Goal: Information Seeking & Learning: Understand process/instructions

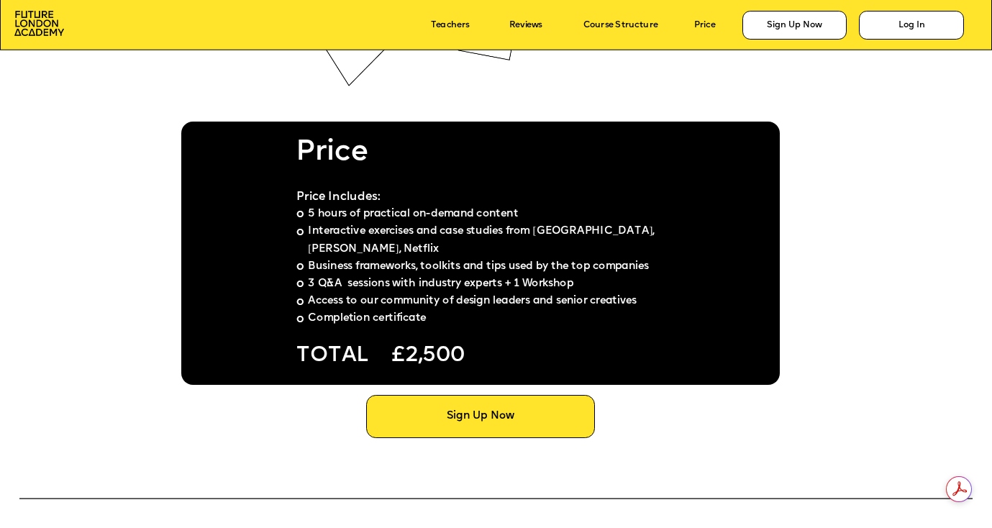
scroll to position [7616, 0]
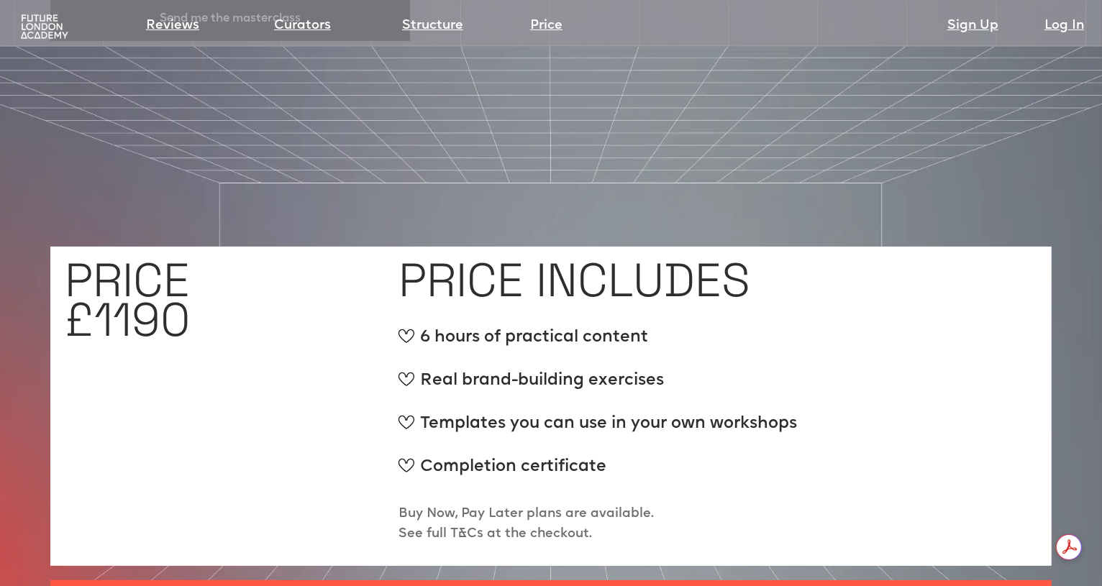
scroll to position [5311, 0]
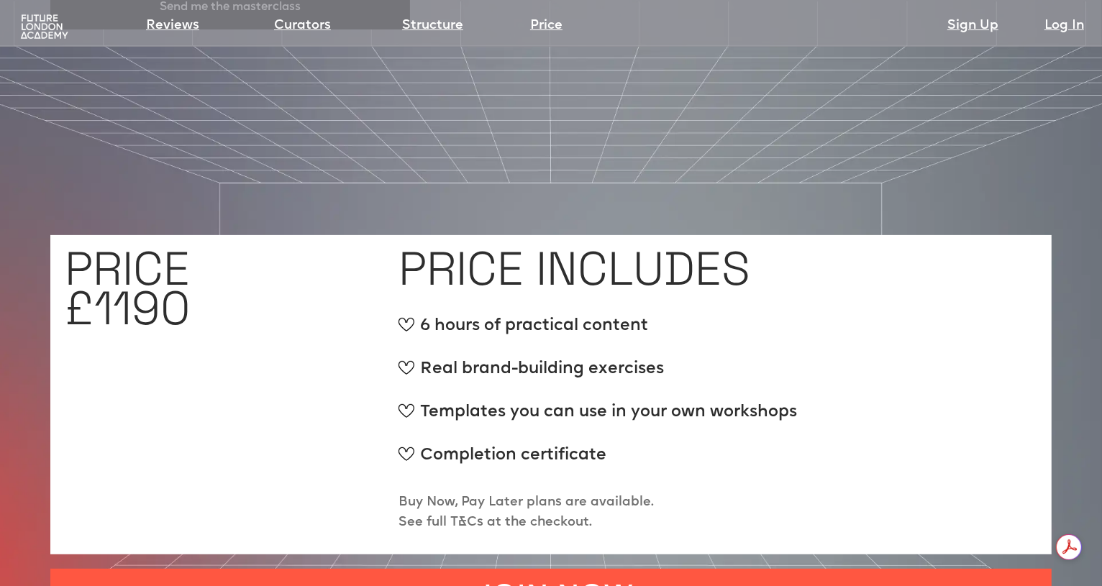
click at [474, 493] on p "Buy Now, Pay Later plans are available. See full T&Cs at the checkout." at bounding box center [526, 513] width 255 height 40
click at [490, 493] on p "Buy Now, Pay Later plans are available. See full T&Cs at the checkout." at bounding box center [526, 513] width 255 height 40
click at [558, 493] on p "Buy Now, Pay Later plans are available. See full T&Cs at the checkout." at bounding box center [526, 513] width 255 height 40
click at [461, 493] on p "Buy Now, Pay Later plans are available. See full T&Cs at the checkout." at bounding box center [526, 513] width 255 height 40
click at [407, 493] on p "Buy Now, Pay Later plans are available. See full T&Cs at the checkout." at bounding box center [526, 513] width 255 height 40
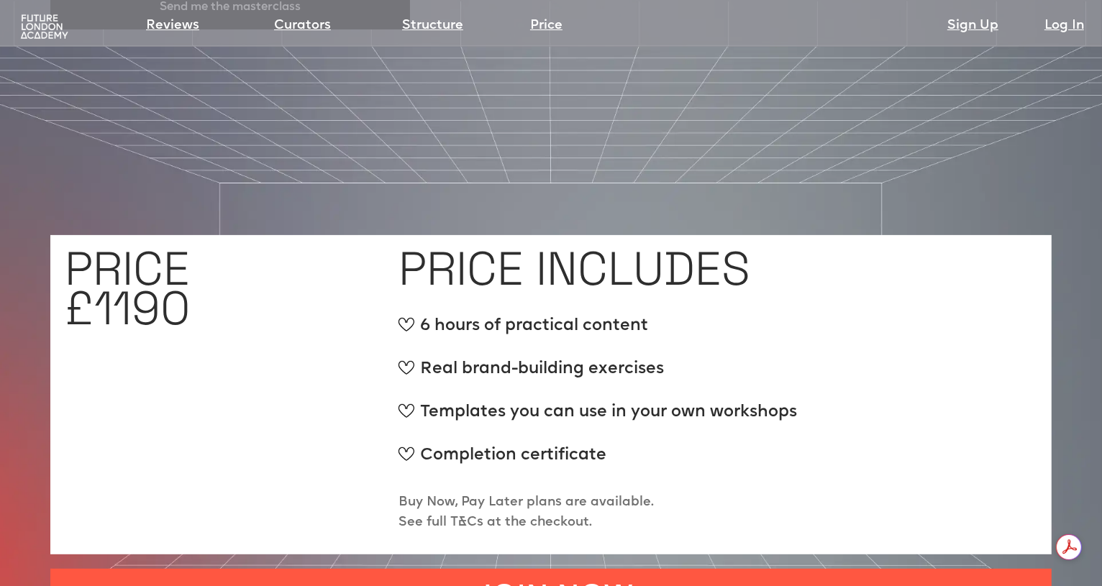
click at [406, 493] on p "Buy Now, Pay Later plans are available. See full T&Cs at the checkout." at bounding box center [526, 513] width 255 height 40
click at [463, 493] on p "Buy Now, Pay Later plans are available. See full T&Cs at the checkout." at bounding box center [526, 513] width 255 height 40
click at [536, 493] on p "Buy Now, Pay Later plans are available. See full T&Cs at the checkout." at bounding box center [526, 513] width 255 height 40
click at [562, 493] on p "Buy Now, Pay Later plans are available. See full T&Cs at the checkout." at bounding box center [526, 513] width 255 height 40
click at [527, 493] on p "Buy Now, Pay Later plans are available. See full T&Cs at the checkout." at bounding box center [526, 513] width 255 height 40
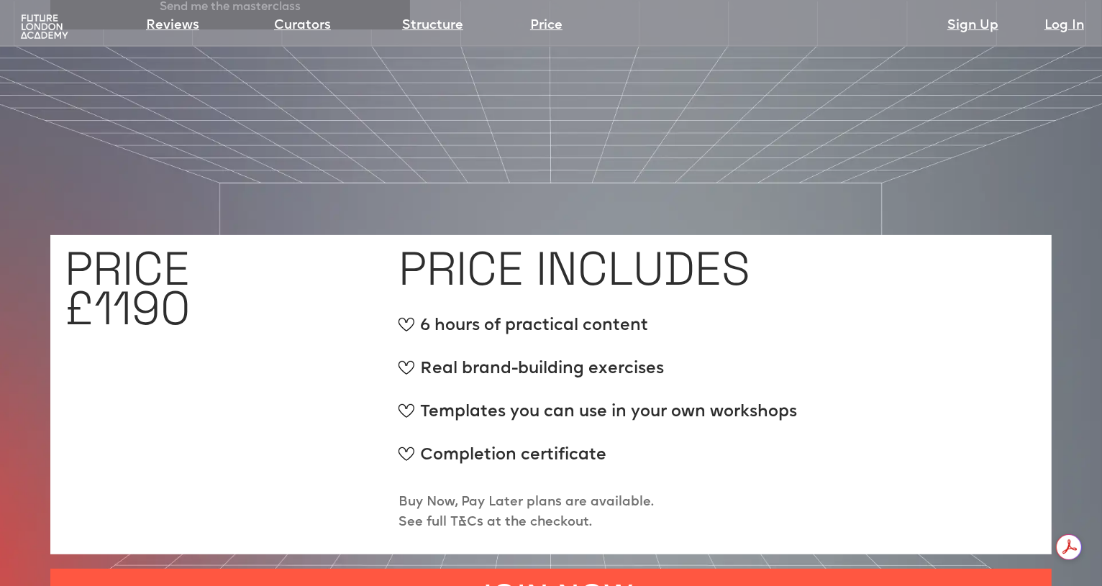
click at [529, 493] on p "Buy Now, Pay Later plans are available. See full T&Cs at the checkout." at bounding box center [526, 513] width 255 height 40
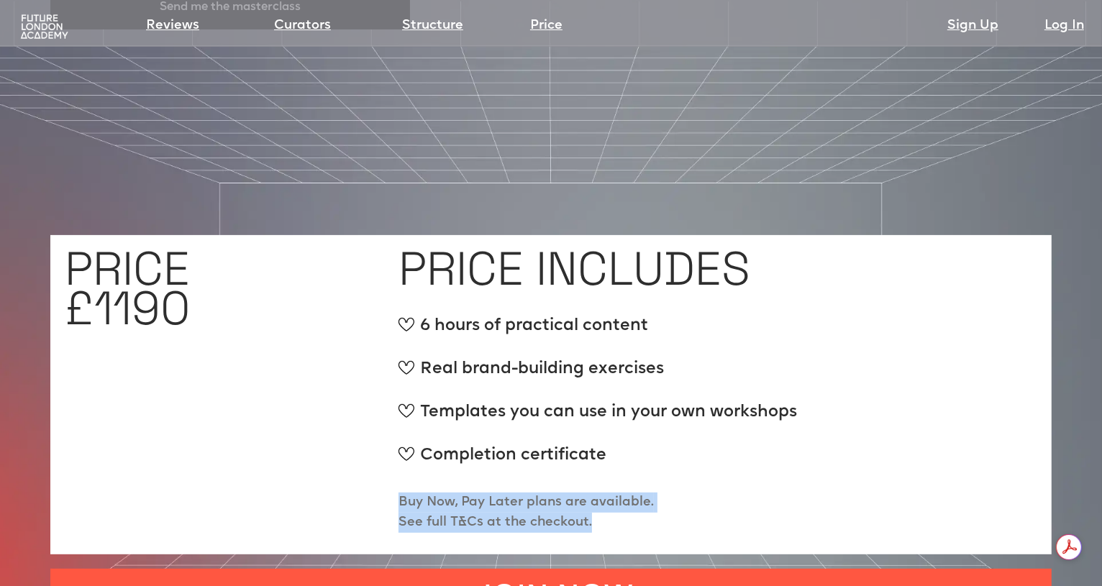
drag, startPoint x: 612, startPoint y: 473, endPoint x: 399, endPoint y: 450, distance: 214.9
click at [399, 493] on p "Buy Now, Pay Later plans are available. See full T&Cs at the checkout." at bounding box center [526, 513] width 255 height 40
click at [403, 493] on p "Buy Now, Pay Later plans are available. See full T&Cs at the checkout." at bounding box center [526, 513] width 255 height 40
drag, startPoint x: 402, startPoint y: 455, endPoint x: 597, endPoint y: 476, distance: 196.1
click at [597, 493] on p "Buy Now, Pay Later plans are available. See full T&Cs at the checkout." at bounding box center [526, 513] width 255 height 40
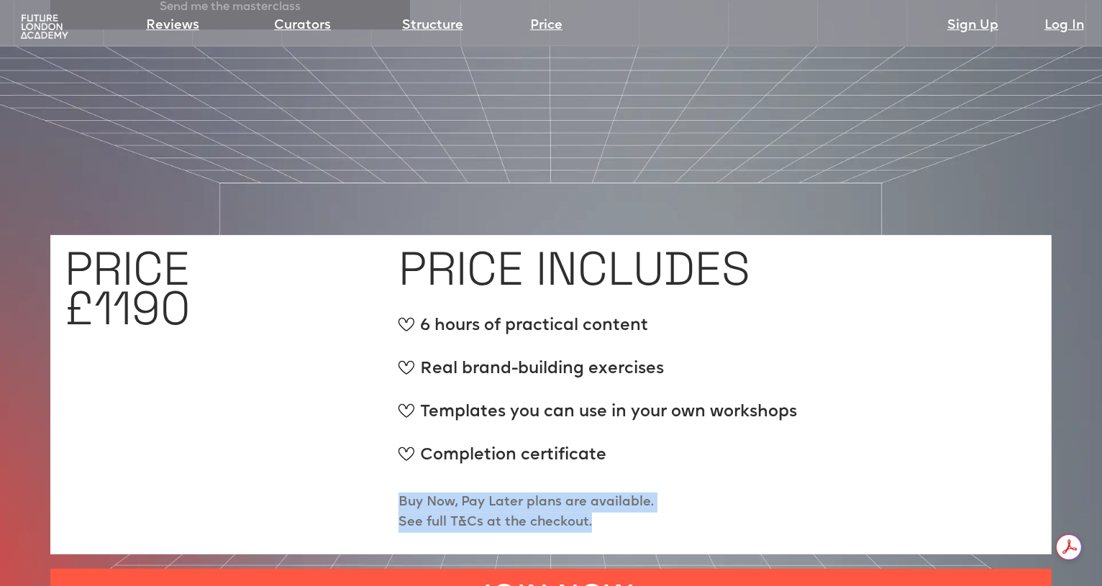
copy p "Buy Now, Pay Later plans are available. See full T&Cs at the checkout."
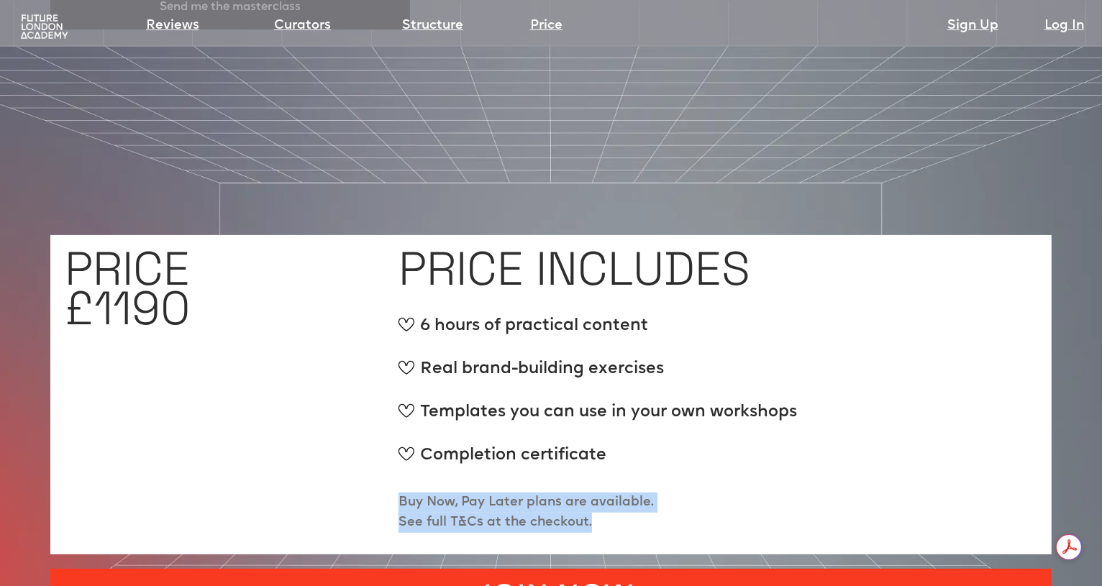
click at [477, 569] on link "JOIN NOW" at bounding box center [550, 595] width 1001 height 52
